Goal: Task Accomplishment & Management: Manage account settings

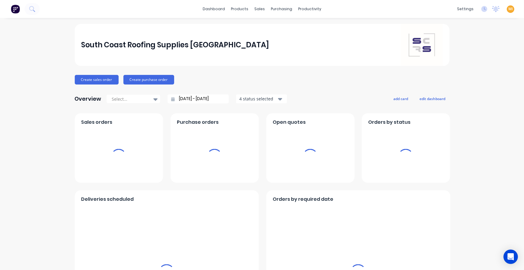
click at [508, 8] on span "MI" at bounding box center [510, 8] width 5 height 5
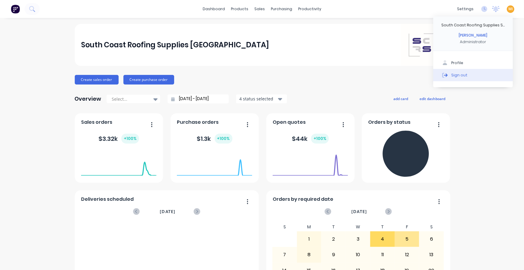
click at [465, 78] on button "Sign out" at bounding box center [473, 75] width 80 height 12
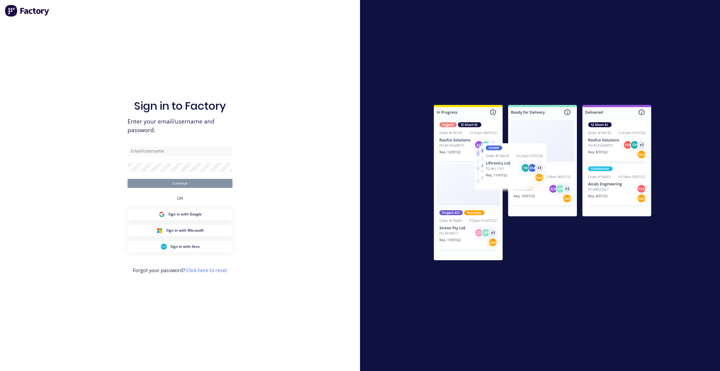
drag, startPoint x: 0, startPoint y: 0, endPoint x: 375, endPoint y: 92, distance: 386.4
click at [375, 92] on div at bounding box center [540, 185] width 360 height 371
click at [176, 147] on input "text" at bounding box center [180, 151] width 105 height 9
paste input "team+maricardemo@fmfabricators.com.au"
type input "team+maricardemo@fmfabricators.com.au"
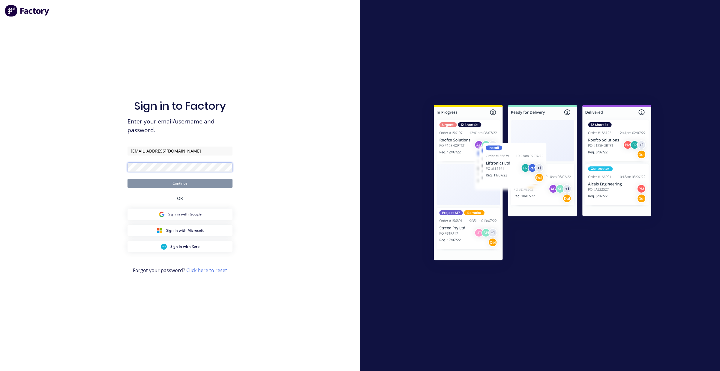
click at [0, 270] on com-1password-button at bounding box center [0, 371] width 0 height 0
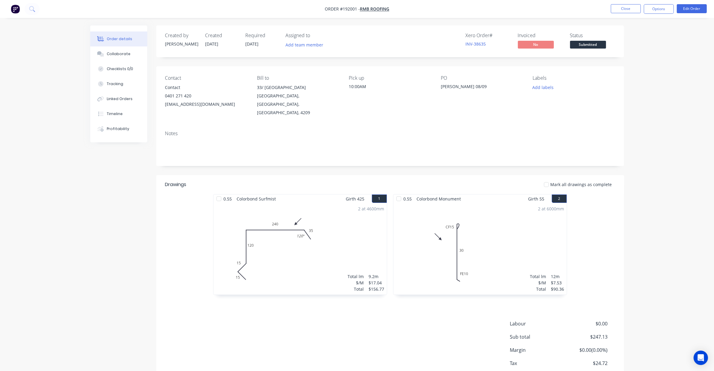
click at [15, 5] on img "button" at bounding box center [15, 9] width 9 height 9
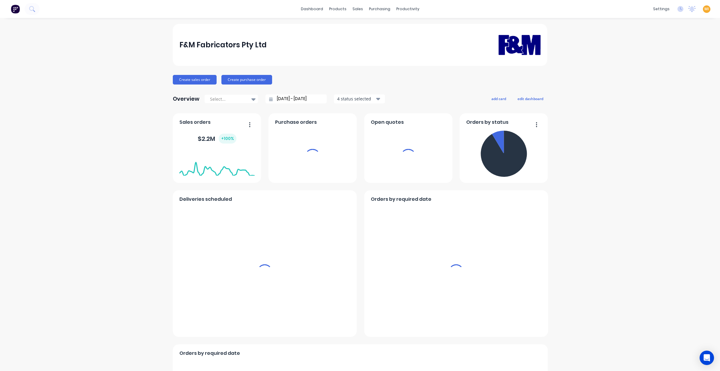
click at [704, 11] on span "MI" at bounding box center [706, 8] width 5 height 5
click at [704, 8] on span "MI" at bounding box center [706, 8] width 5 height 5
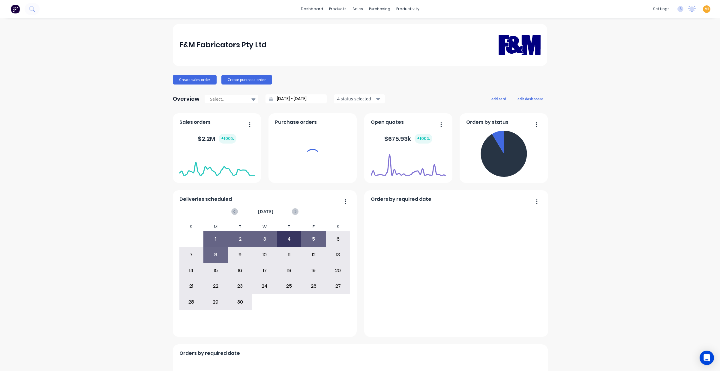
click at [704, 8] on span "MI" at bounding box center [706, 8] width 5 height 5
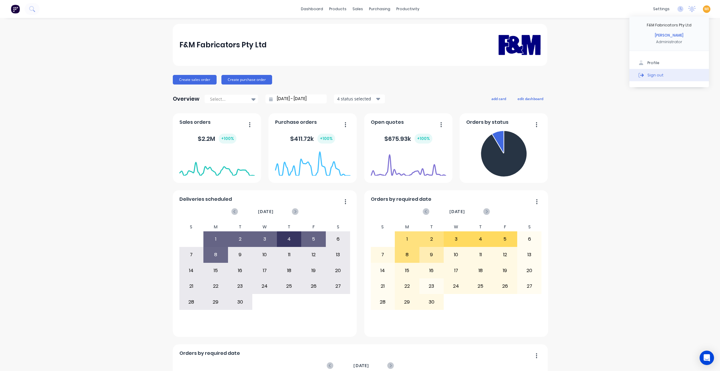
click at [664, 80] on button "Sign out" at bounding box center [669, 75] width 80 height 12
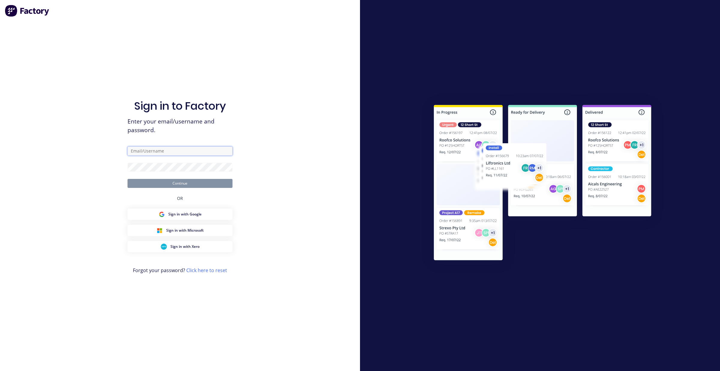
click at [163, 153] on input "text" at bounding box center [180, 151] width 105 height 9
type input "[EMAIL_ADDRESS][DOMAIN_NAME]"
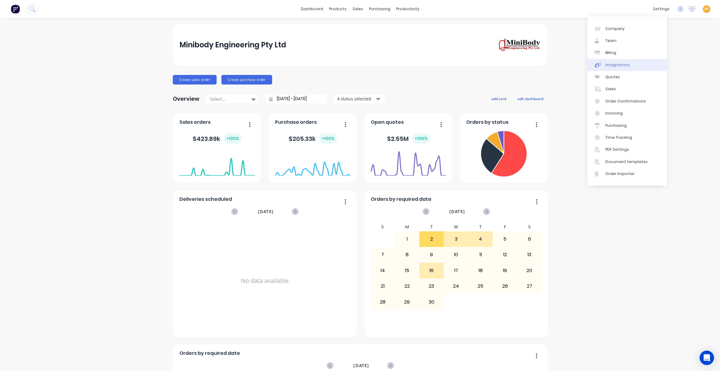
click at [637, 64] on link "Integrations" at bounding box center [627, 65] width 80 height 12
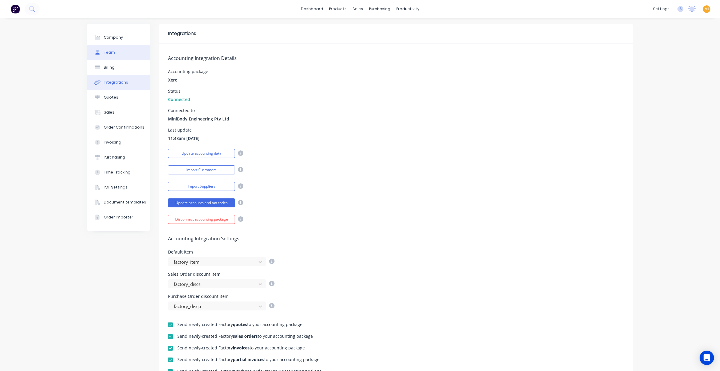
click at [122, 56] on button "Team" at bounding box center [118, 52] width 63 height 15
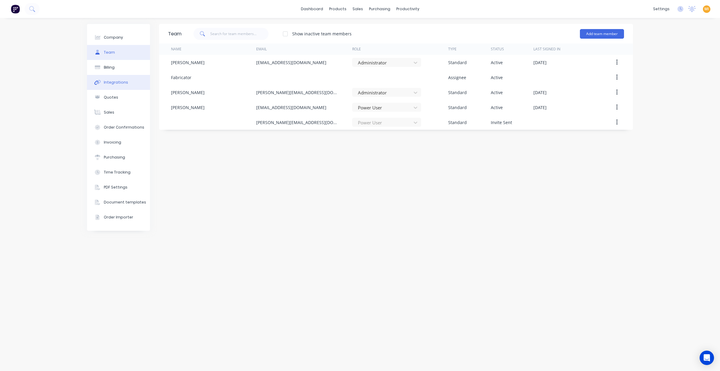
click at [120, 83] on div "Integrations" at bounding box center [116, 82] width 24 height 5
